Goal: Information Seeking & Learning: Find specific fact

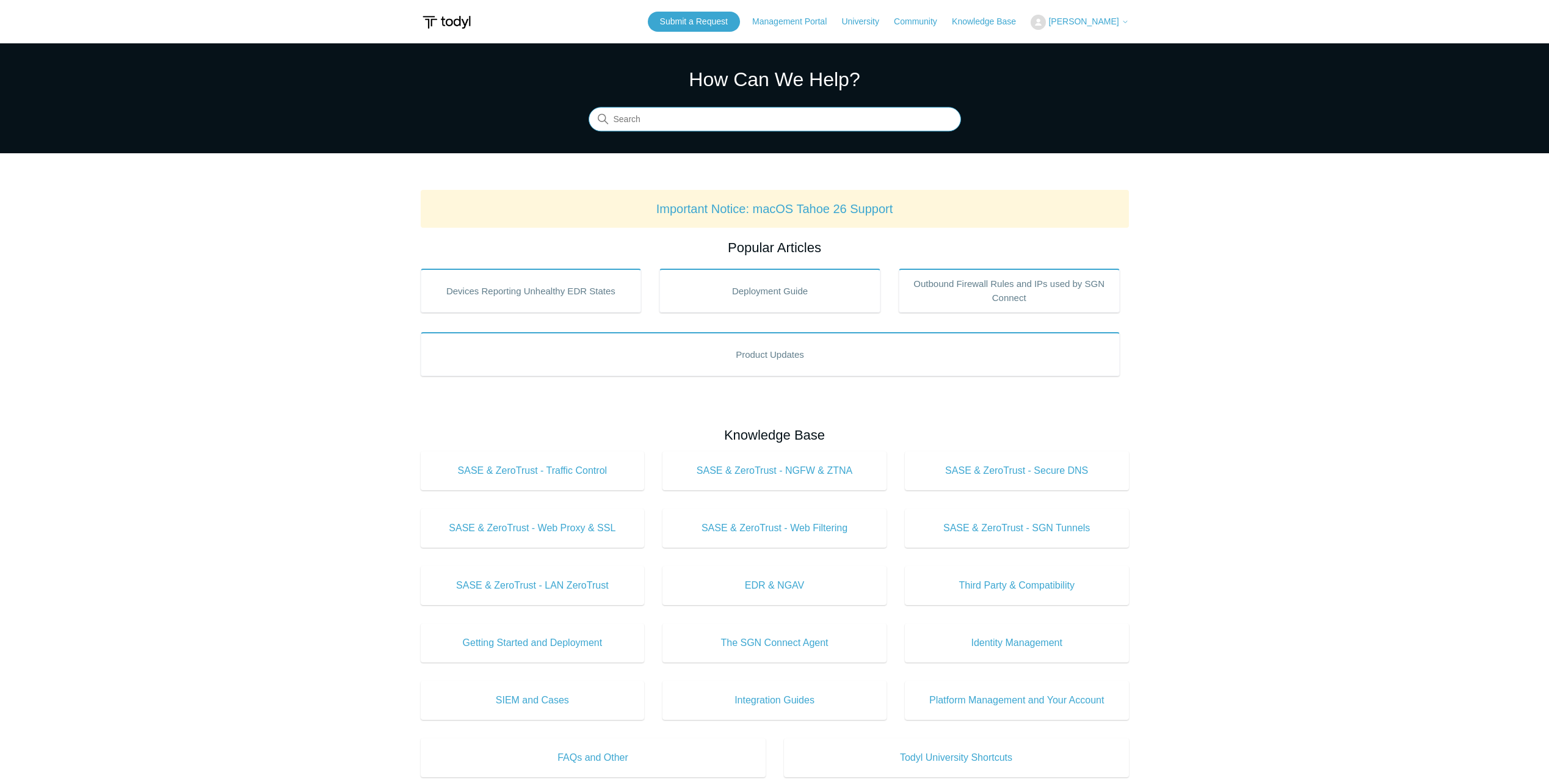
click at [677, 124] on input "Search" at bounding box center [775, 120] width 373 height 25
type input "HP"
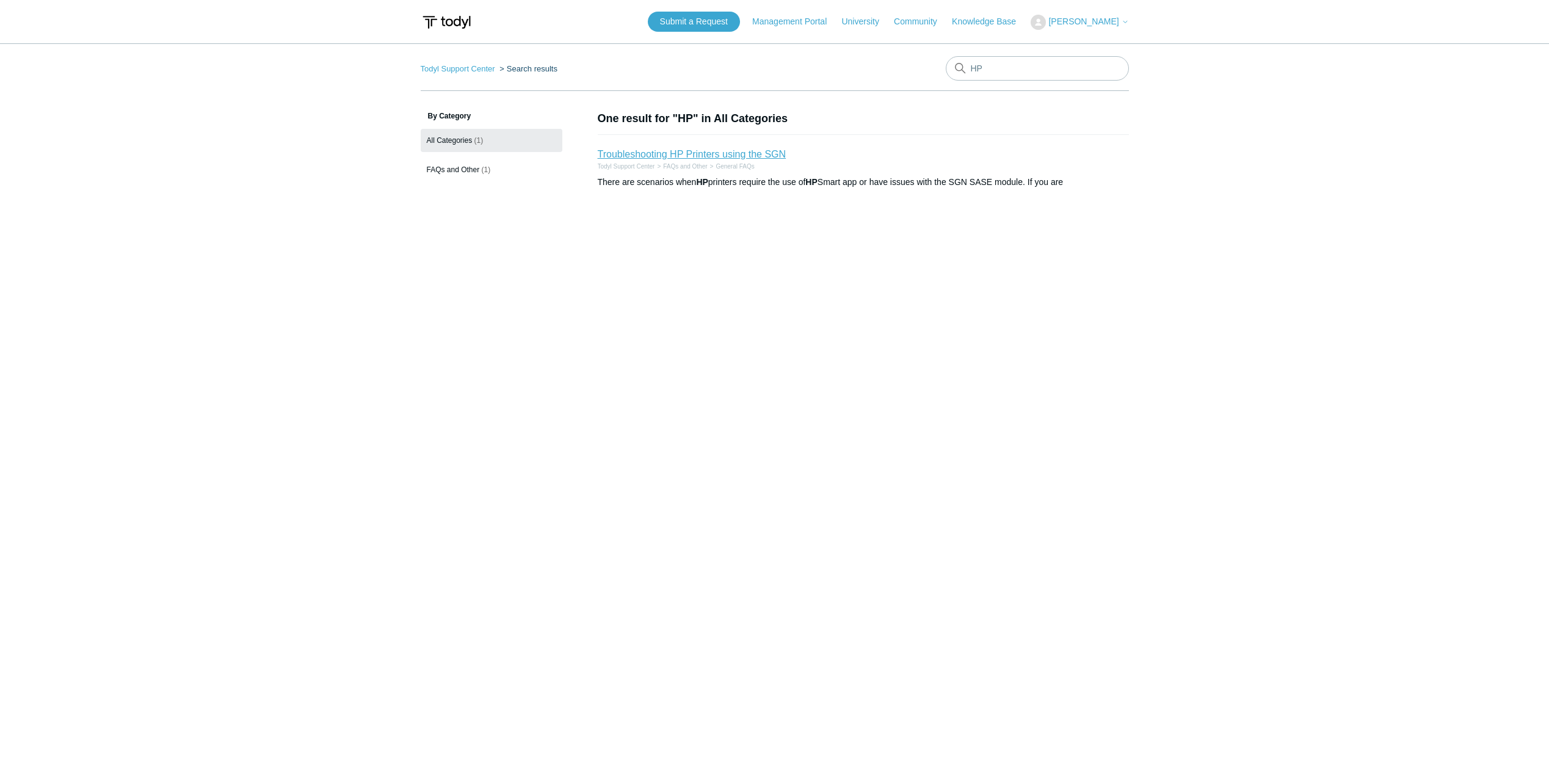
click at [684, 158] on link "Troubleshooting HP Printers using the SGN" at bounding box center [692, 154] width 188 height 11
